Goal: Task Accomplishment & Management: Use online tool/utility

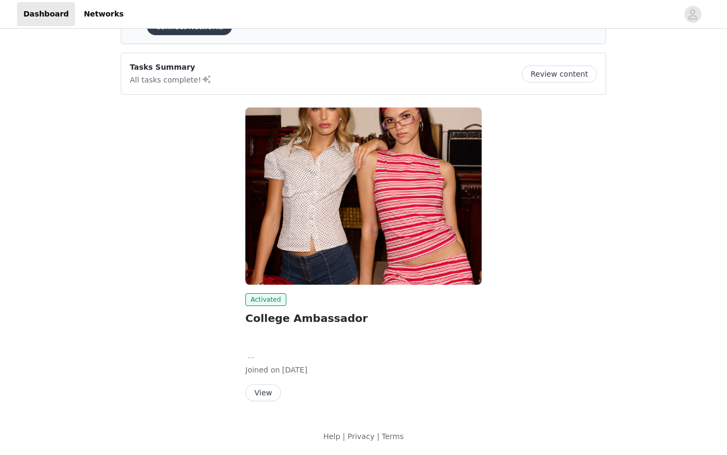
scroll to position [62, 0]
click at [267, 400] on button "View" at bounding box center [264, 393] width 36 height 17
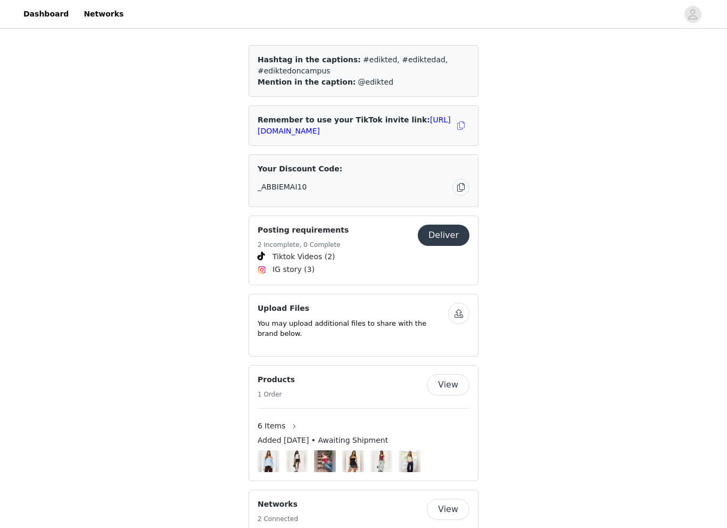
scroll to position [690, 0]
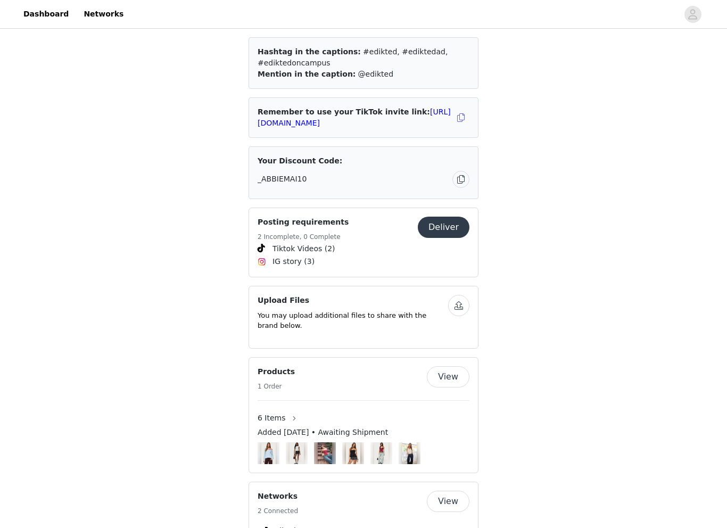
click at [451, 369] on button "View" at bounding box center [448, 376] width 43 height 21
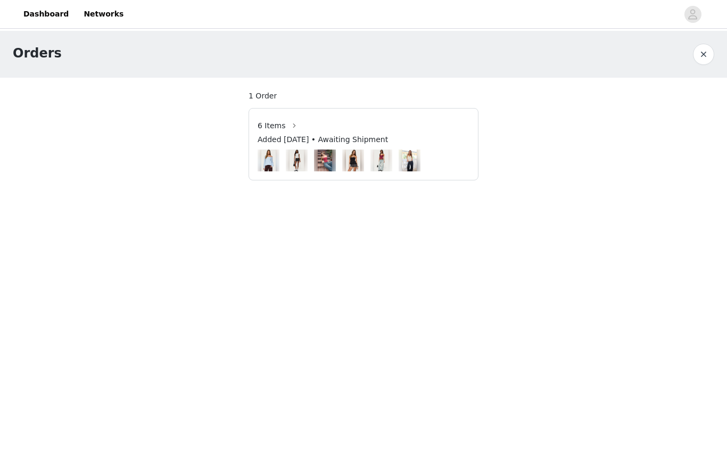
click at [705, 51] on button "button" at bounding box center [703, 54] width 21 height 21
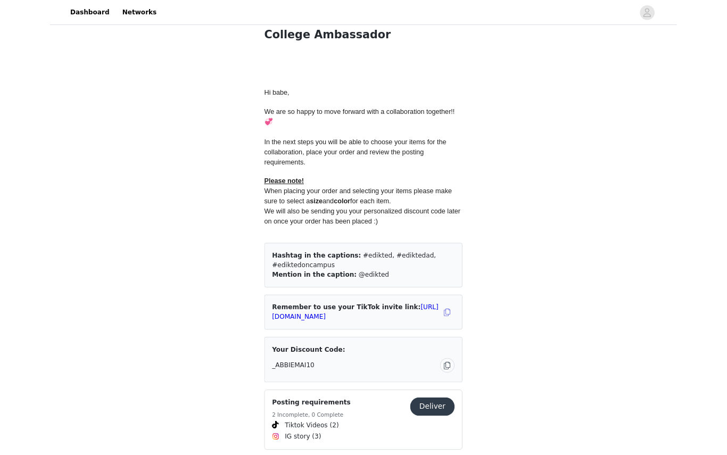
scroll to position [462, 0]
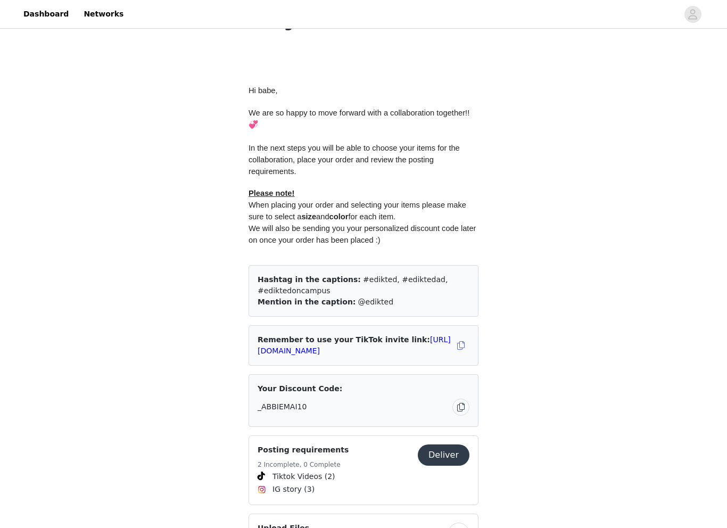
click at [390, 347] on div "Remember to use your TikTok invite link: [URL][DOMAIN_NAME]" at bounding box center [355, 345] width 195 height 22
click at [381, 344] on link "[URL][DOMAIN_NAME]" at bounding box center [354, 346] width 193 height 20
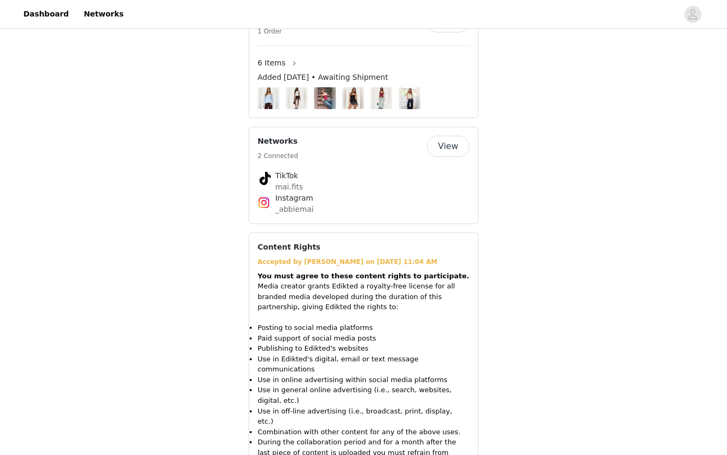
scroll to position [997, 0]
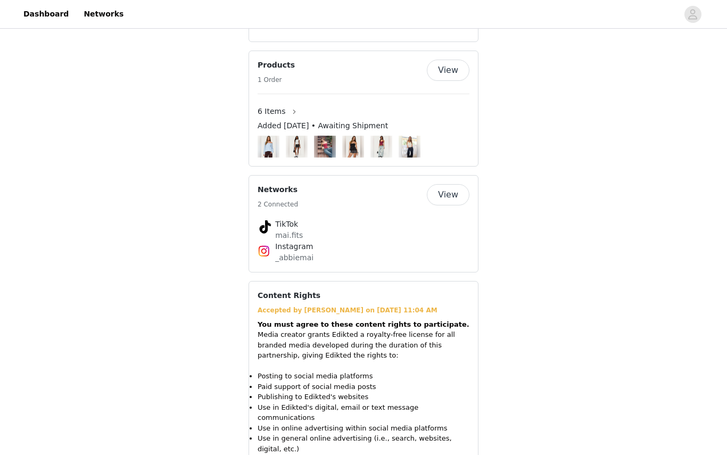
click at [455, 184] on button "View" at bounding box center [448, 194] width 43 height 21
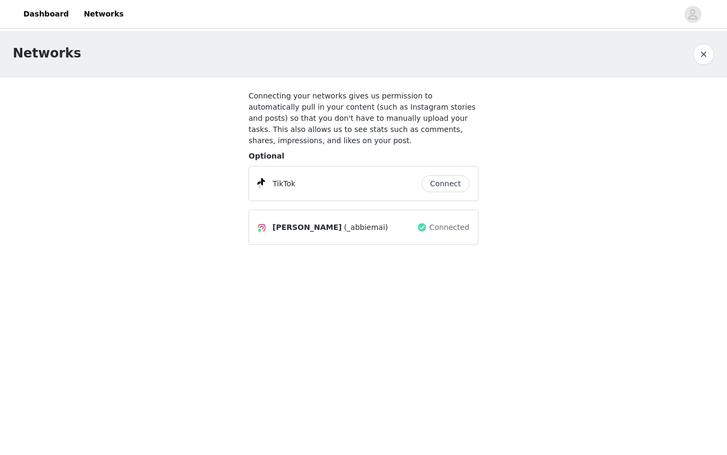
click at [431, 189] on button "Connect" at bounding box center [446, 183] width 48 height 17
click at [703, 58] on button "button" at bounding box center [703, 54] width 21 height 21
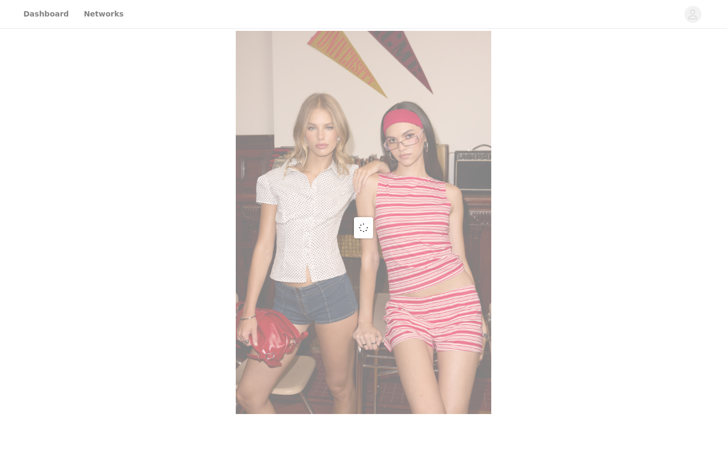
click at [703, 58] on div at bounding box center [363, 227] width 727 height 455
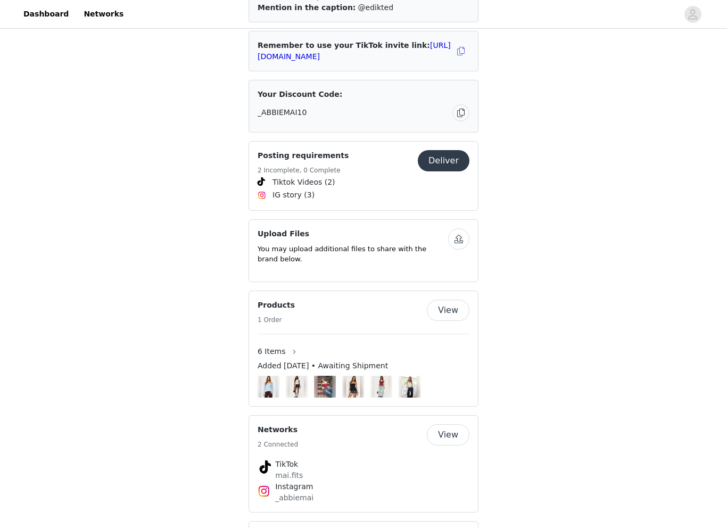
scroll to position [808, 0]
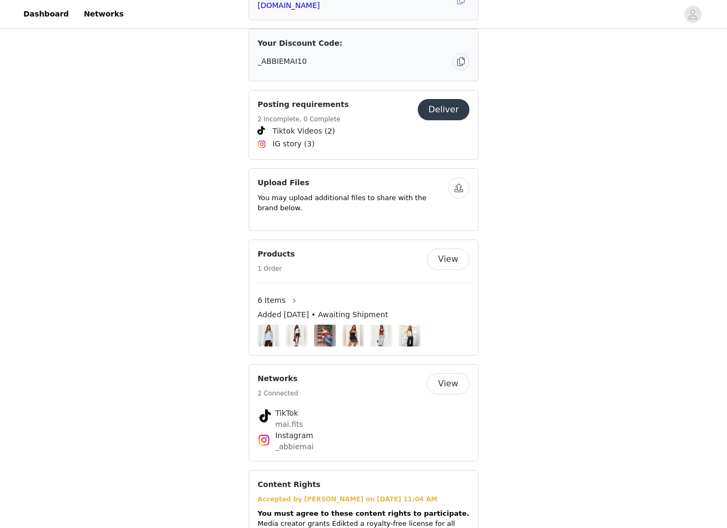
click at [450, 249] on button "View" at bounding box center [448, 259] width 43 height 21
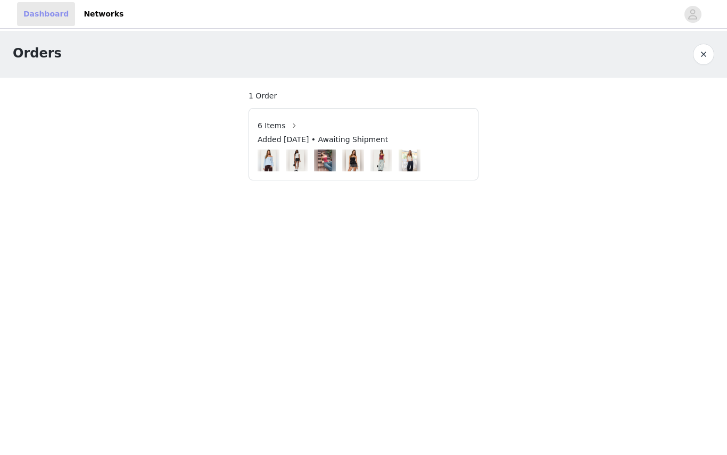
click at [56, 17] on link "Dashboard" at bounding box center [46, 14] width 58 height 24
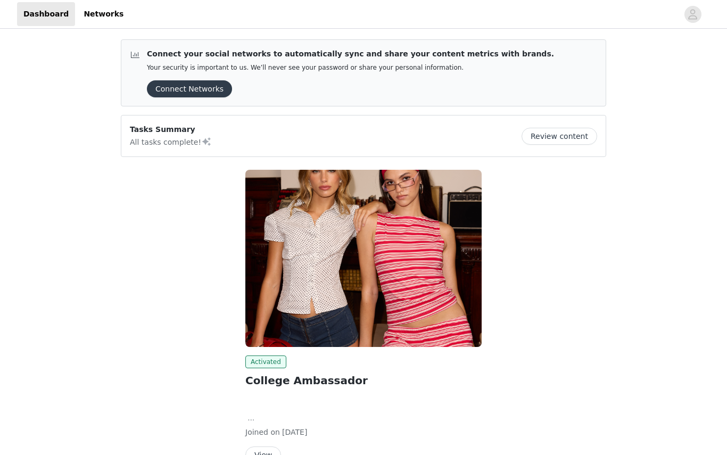
click at [203, 92] on button "Connect Networks" at bounding box center [189, 88] width 85 height 17
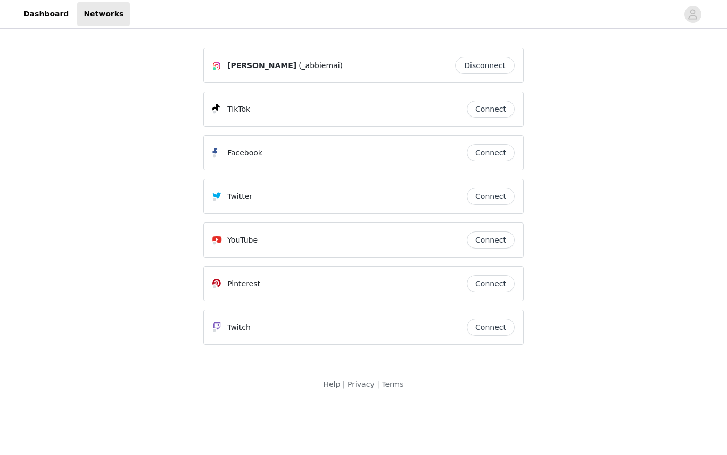
click at [477, 105] on button "Connect" at bounding box center [491, 109] width 48 height 17
click at [497, 109] on button "Connect" at bounding box center [491, 109] width 48 height 17
click at [509, 101] on button "Connect" at bounding box center [491, 109] width 48 height 17
click at [494, 108] on button "Connect" at bounding box center [491, 109] width 48 height 17
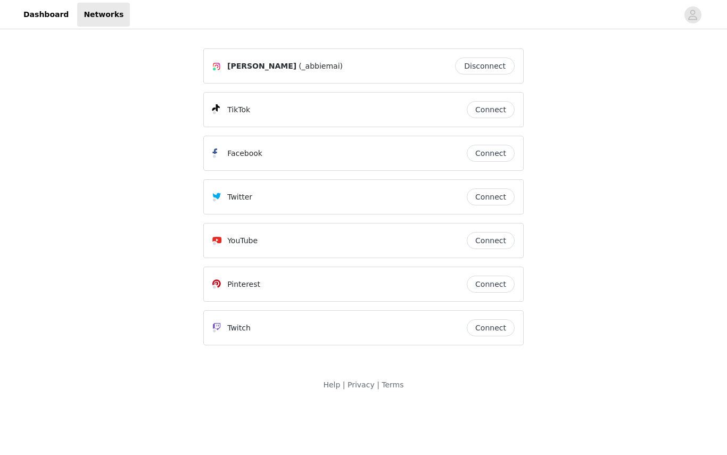
click at [37, 27] on header "Dashboard Networks" at bounding box center [363, 14] width 727 height 29
click at [37, 26] on link "Dashboard" at bounding box center [46, 14] width 58 height 24
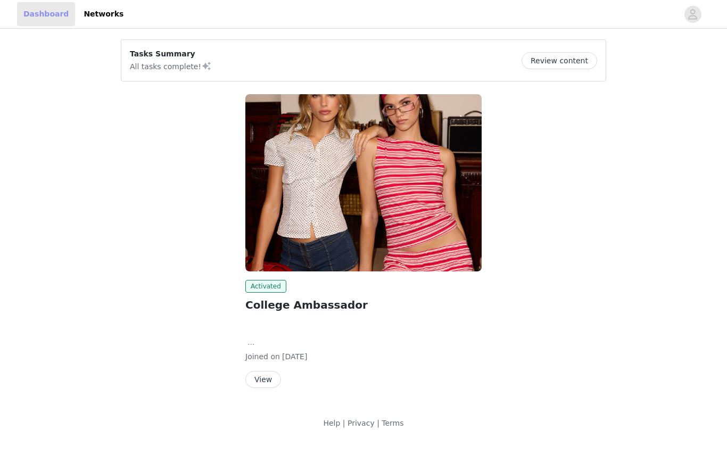
click at [37, 26] on link "Dashboard" at bounding box center [46, 14] width 58 height 24
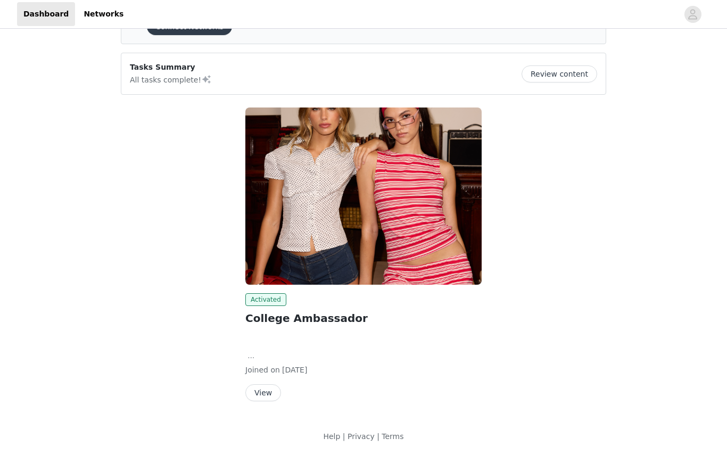
scroll to position [62, 0]
click at [260, 398] on button "View" at bounding box center [264, 393] width 36 height 17
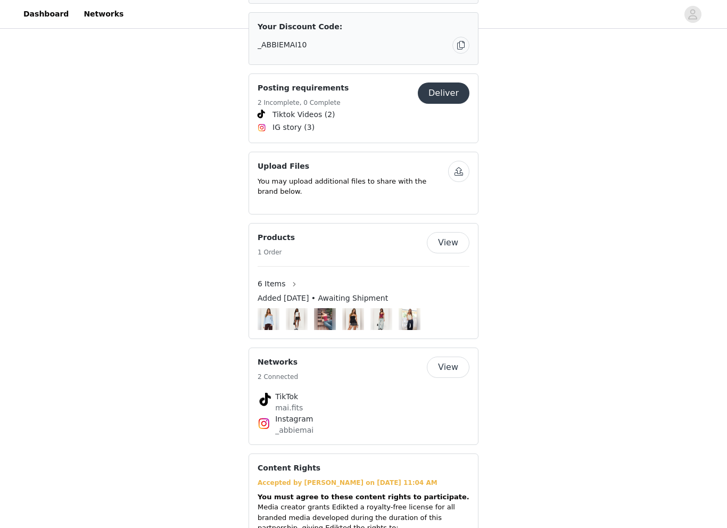
scroll to position [880, 0]
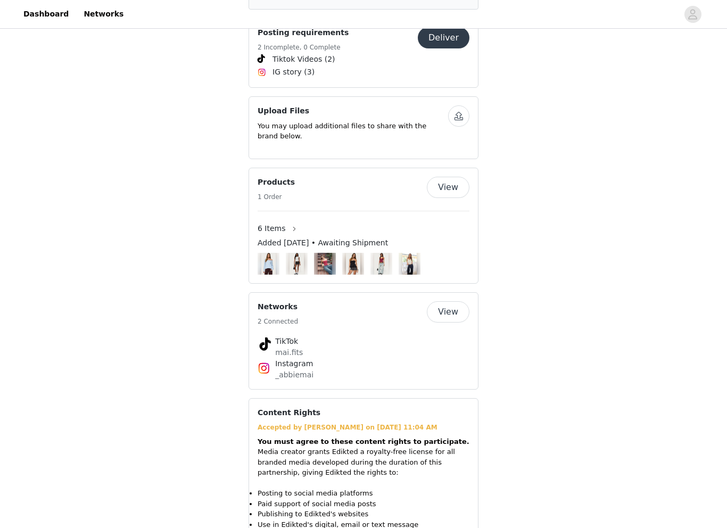
click at [459, 301] on button "View" at bounding box center [448, 311] width 43 height 21
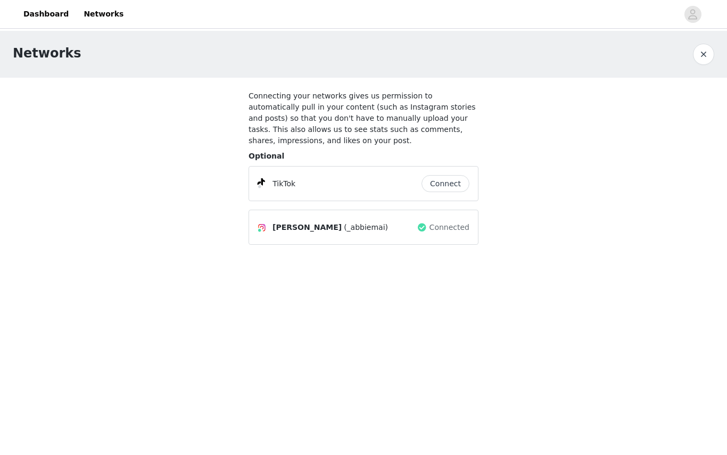
click at [457, 187] on button "Connect" at bounding box center [446, 183] width 48 height 17
click at [461, 198] on div "TikTok Connect" at bounding box center [364, 183] width 230 height 35
click at [456, 193] on div "TikTok Connect" at bounding box center [364, 183] width 230 height 35
click at [456, 190] on button "Connect" at bounding box center [446, 183] width 48 height 17
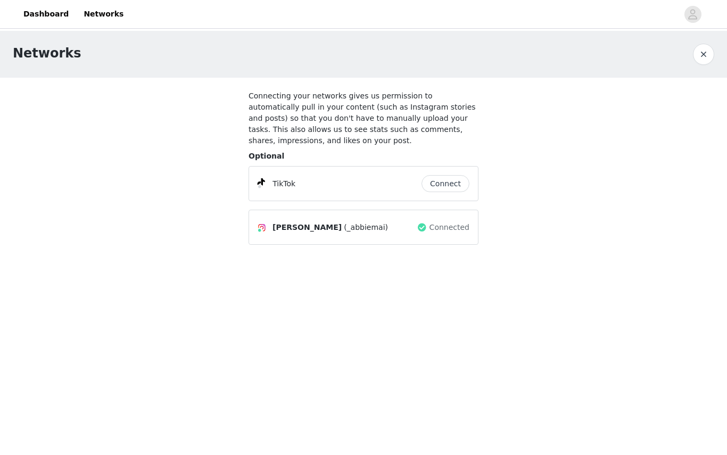
click at [456, 190] on button "Connect" at bounding box center [446, 183] width 48 height 17
click at [700, 53] on button "button" at bounding box center [703, 54] width 21 height 21
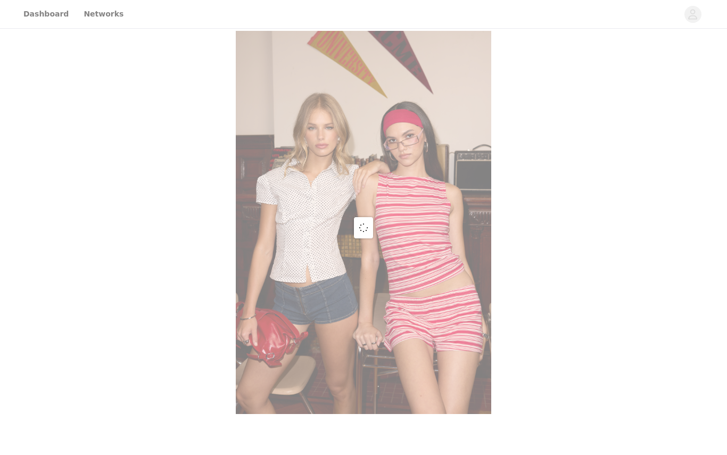
click at [704, 54] on div at bounding box center [363, 227] width 727 height 455
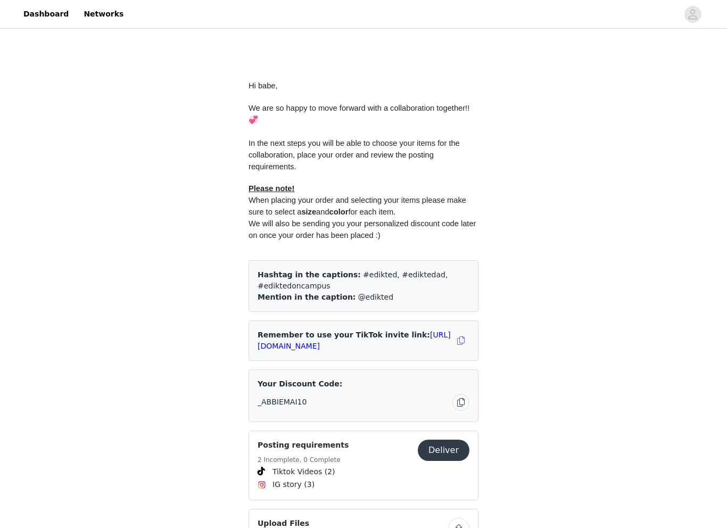
scroll to position [486, 0]
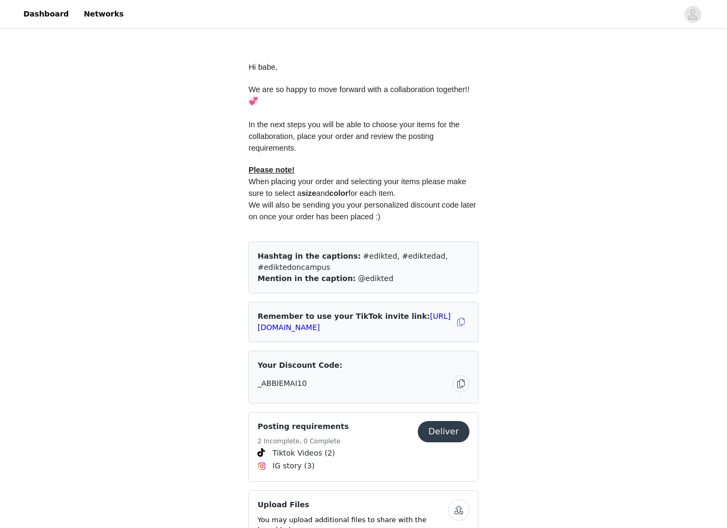
click at [438, 421] on button "Deliver" at bounding box center [444, 431] width 52 height 21
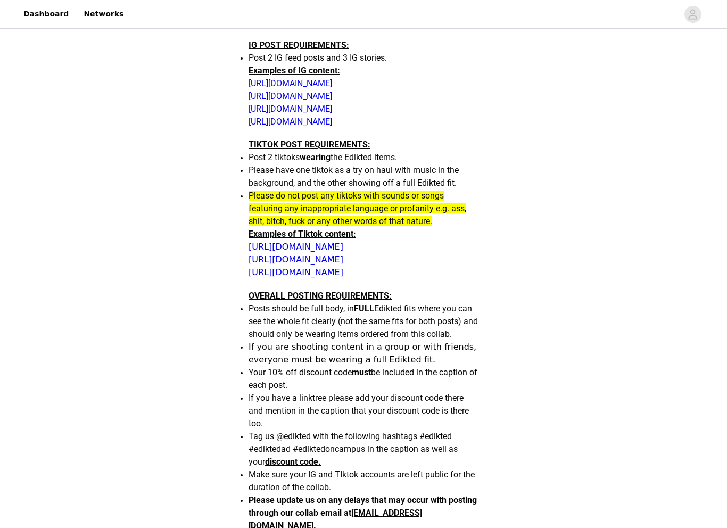
scroll to position [460, 0]
click at [332, 104] on link "[URL][DOMAIN_NAME]" at bounding box center [291, 109] width 84 height 10
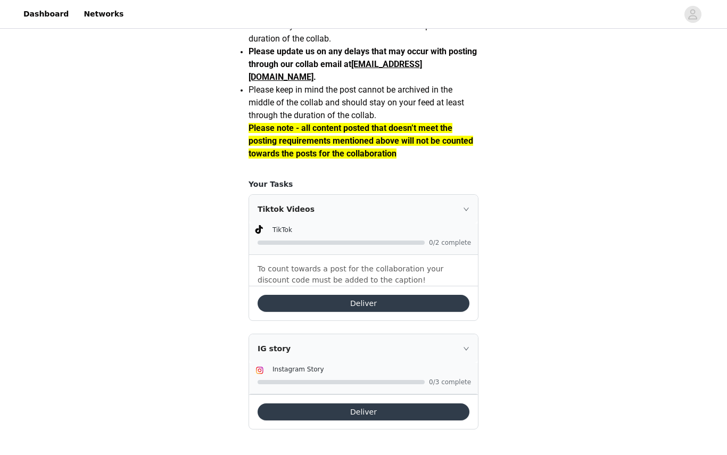
scroll to position [959, 0]
drag, startPoint x: 420, startPoint y: 372, endPoint x: 435, endPoint y: 198, distance: 174.7
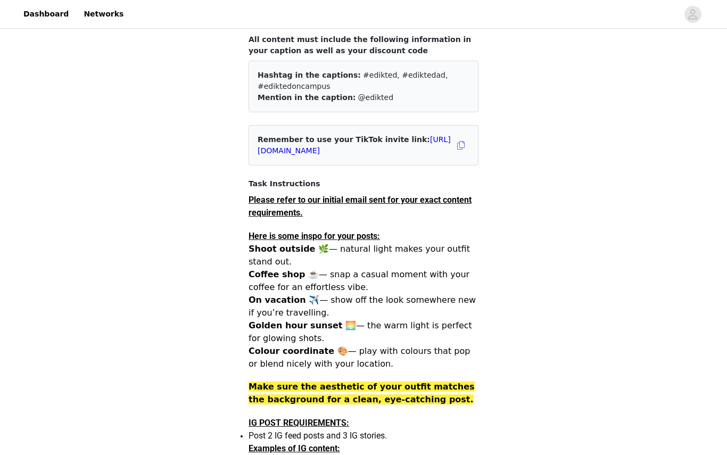
scroll to position [0, 0]
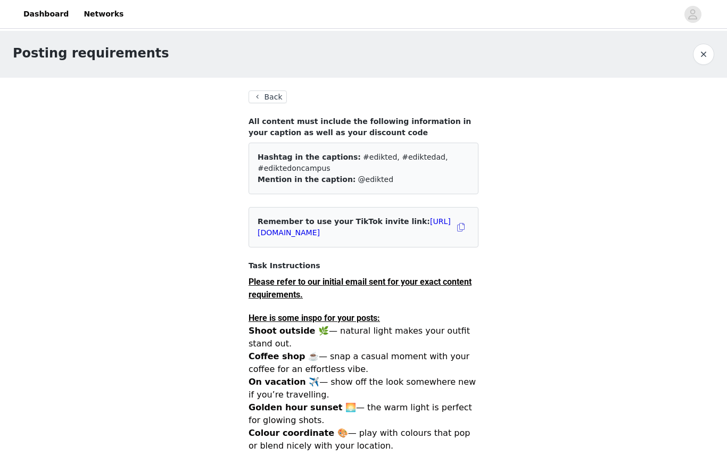
click at [265, 94] on button "Back" at bounding box center [268, 97] width 38 height 13
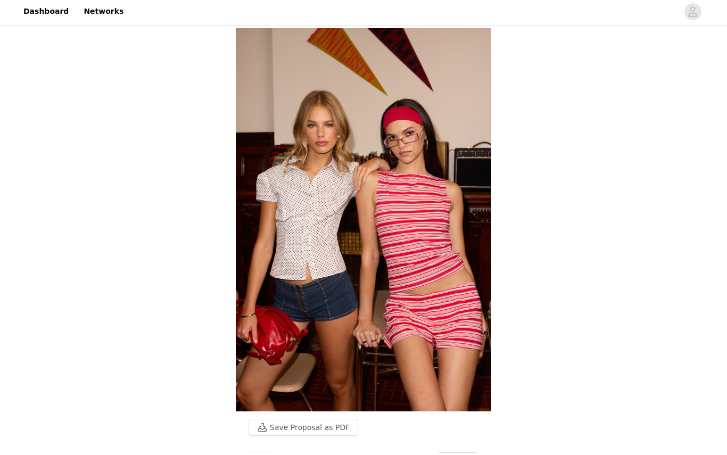
scroll to position [3, 0]
